Goal: Task Accomplishment & Management: Use online tool/utility

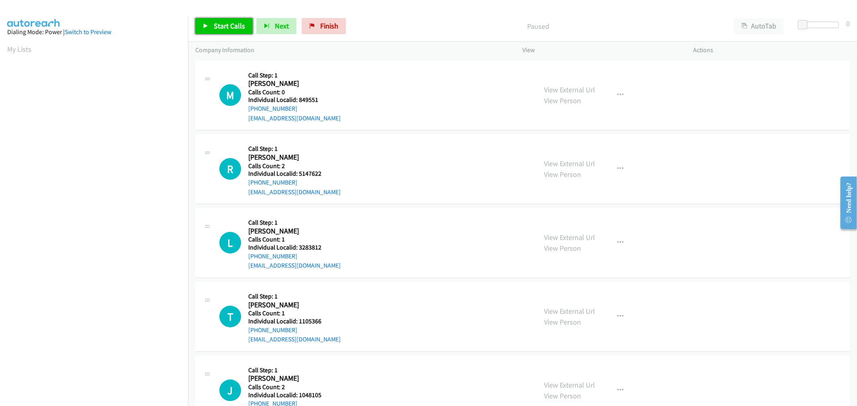
click at [221, 26] on span "Start Calls" at bounding box center [229, 25] width 31 height 9
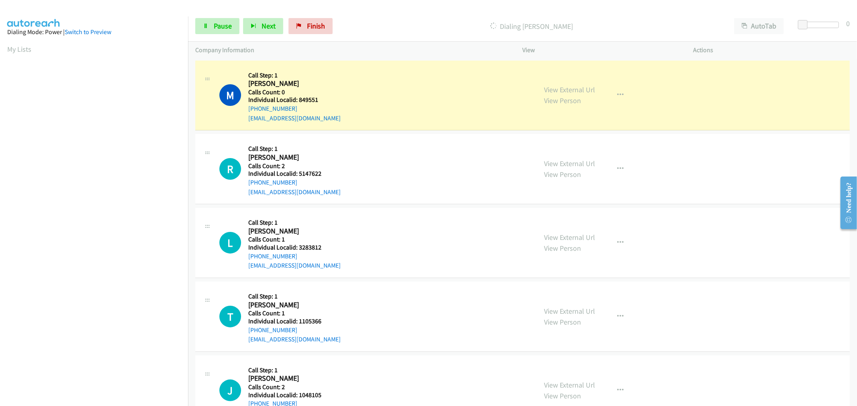
scroll to position [45, 0]
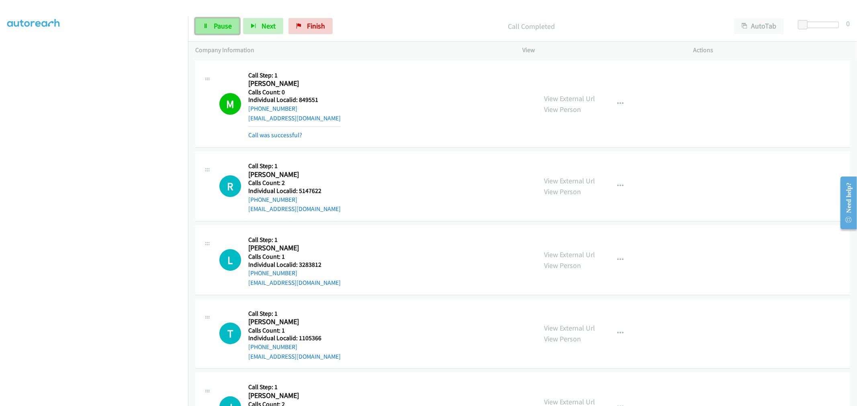
click at [221, 31] on link "Pause" at bounding box center [217, 26] width 44 height 16
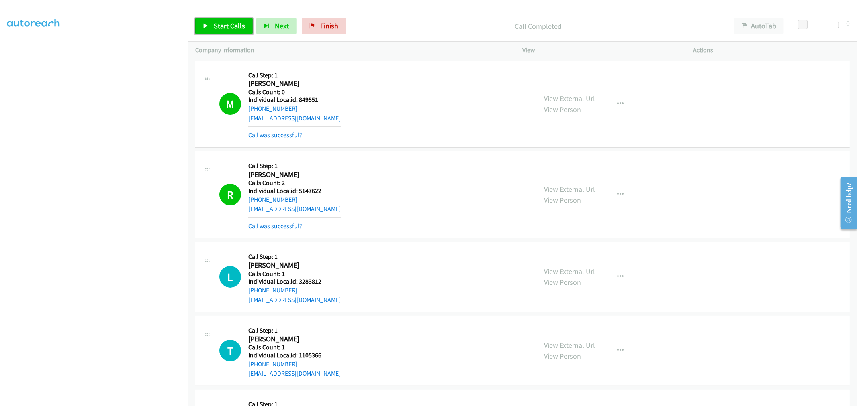
click at [209, 31] on link "Start Calls" at bounding box center [223, 26] width 57 height 16
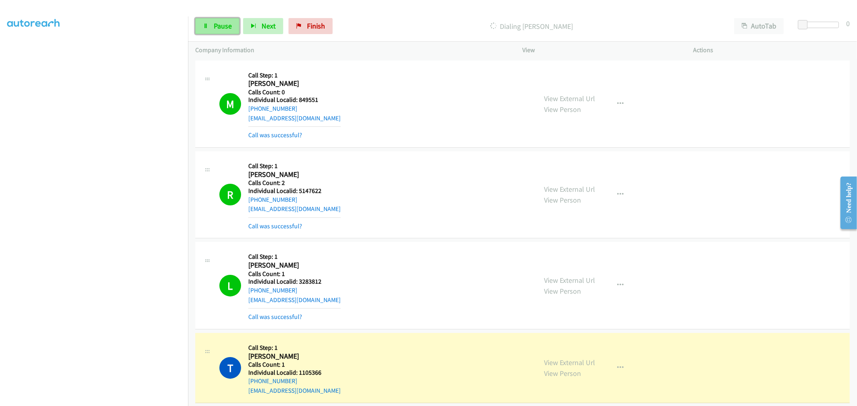
click at [222, 32] on link "Pause" at bounding box center [217, 26] width 44 height 16
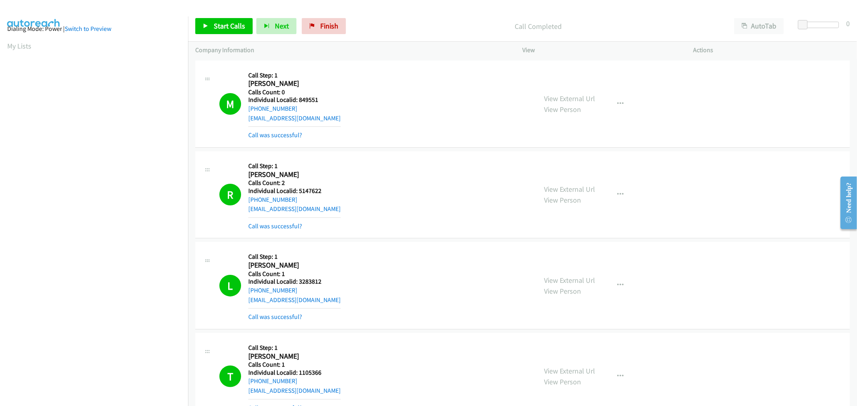
scroll to position [0, 0]
click at [14, 48] on link "My Lists" at bounding box center [19, 49] width 24 height 9
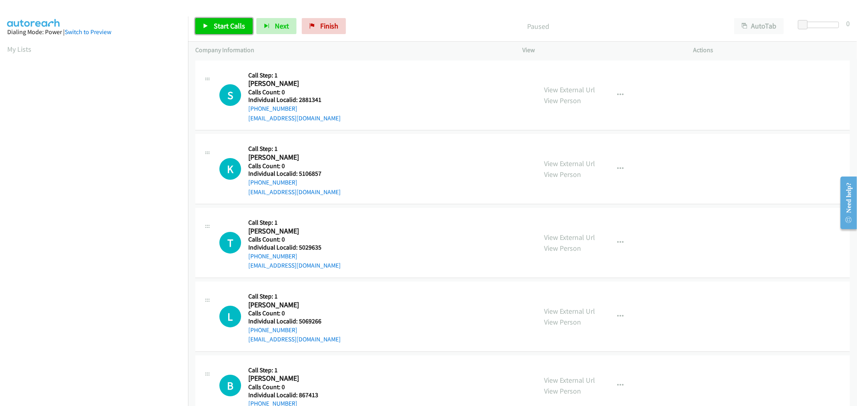
click at [233, 26] on span "Start Calls" at bounding box center [229, 25] width 31 height 9
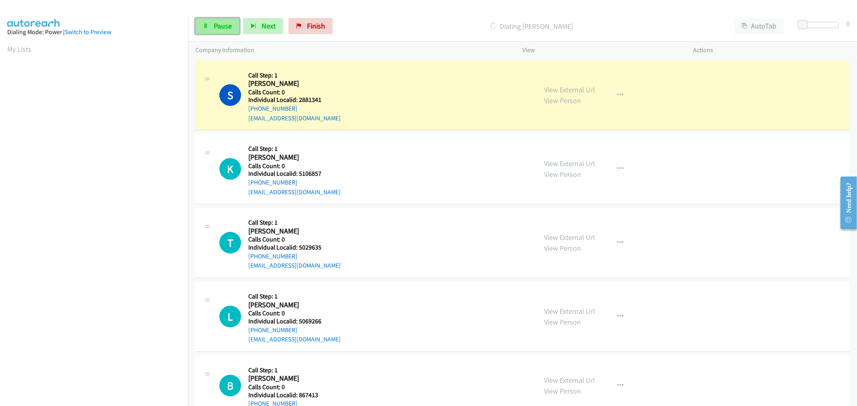
click at [221, 21] on link "Pause" at bounding box center [217, 26] width 44 height 16
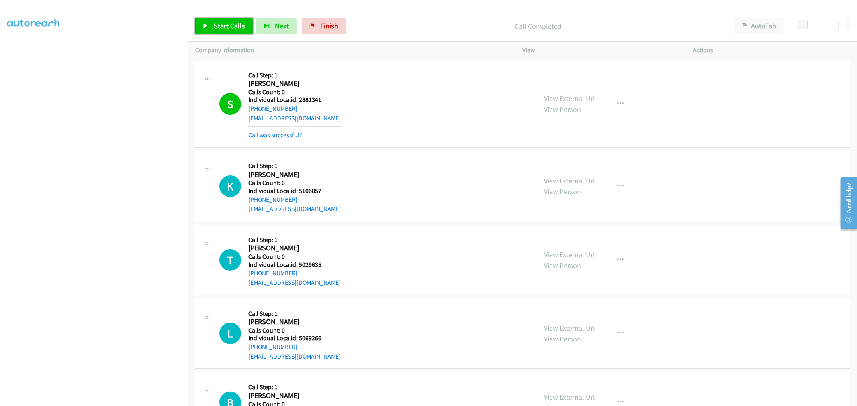
click at [221, 29] on span "Start Calls" at bounding box center [229, 25] width 31 height 9
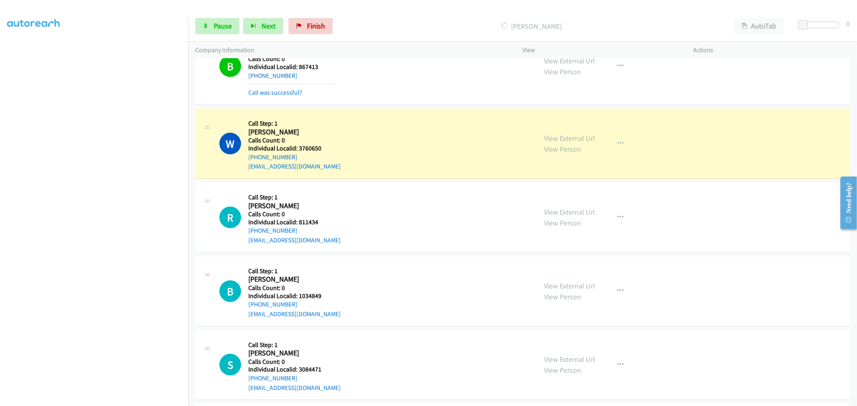
scroll to position [402, 0]
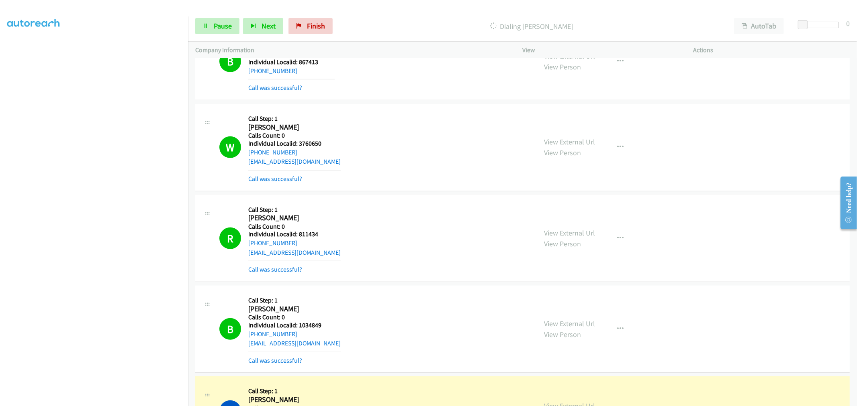
click at [314, 324] on h5 "Individual Localid: 1034849" at bounding box center [294, 326] width 92 height 8
click at [314, 326] on h5 "Individual Localid: 1034849" at bounding box center [294, 326] width 92 height 8
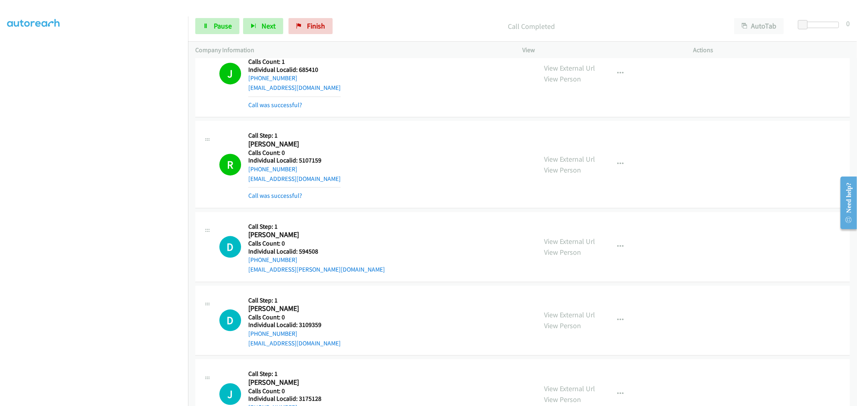
scroll to position [1483, 0]
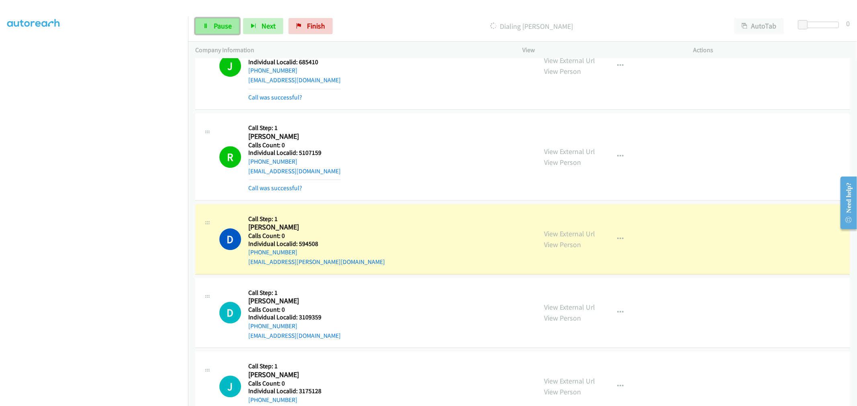
click at [218, 31] on link "Pause" at bounding box center [217, 26] width 44 height 16
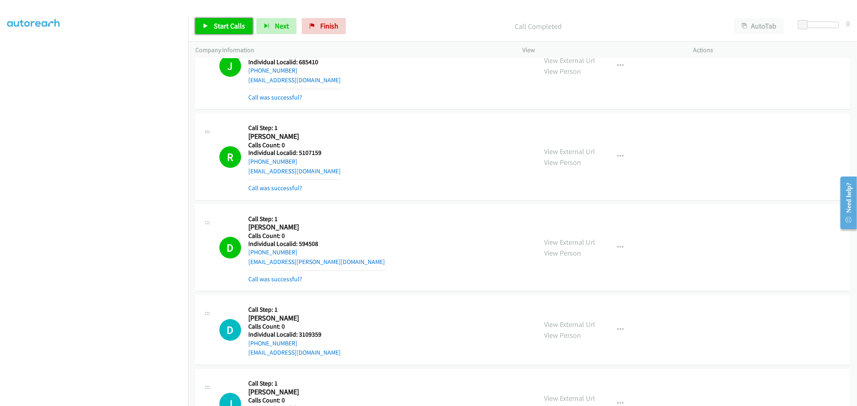
click at [224, 23] on span "Start Calls" at bounding box center [229, 25] width 31 height 9
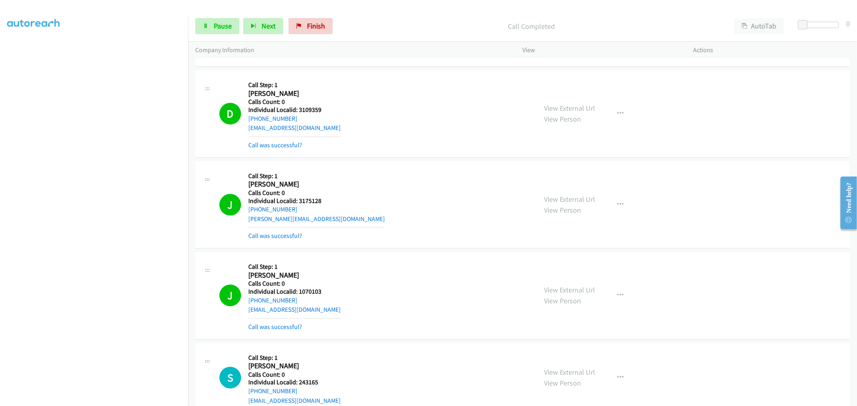
scroll to position [1718, 0]
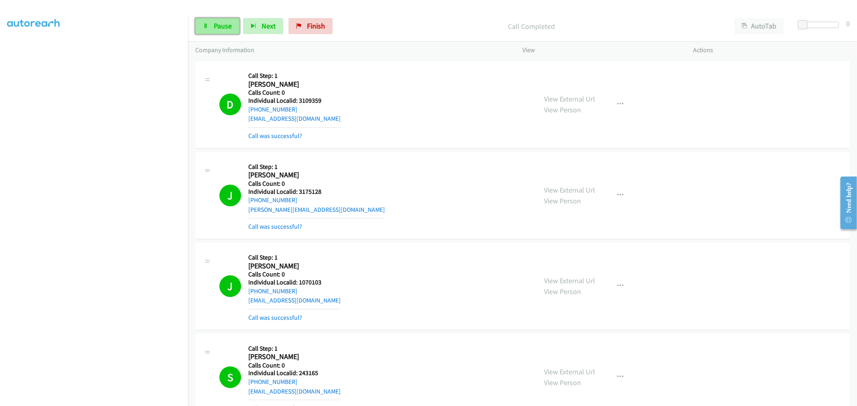
click at [226, 25] on span "Pause" at bounding box center [223, 25] width 18 height 9
click at [226, 25] on span "Start Calls" at bounding box center [229, 25] width 31 height 9
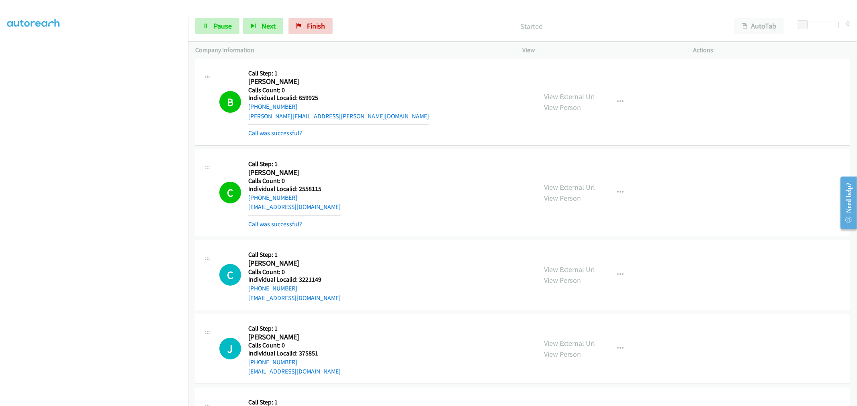
scroll to position [2666, 0]
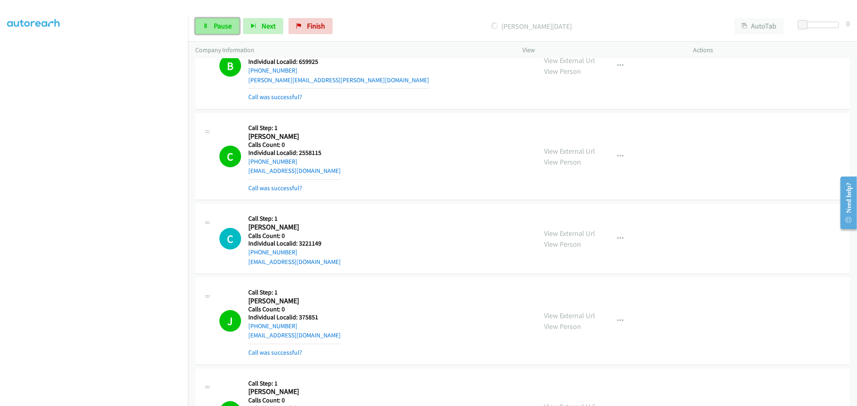
click at [222, 29] on span "Pause" at bounding box center [223, 25] width 18 height 9
